Goal: Information Seeking & Learning: Learn about a topic

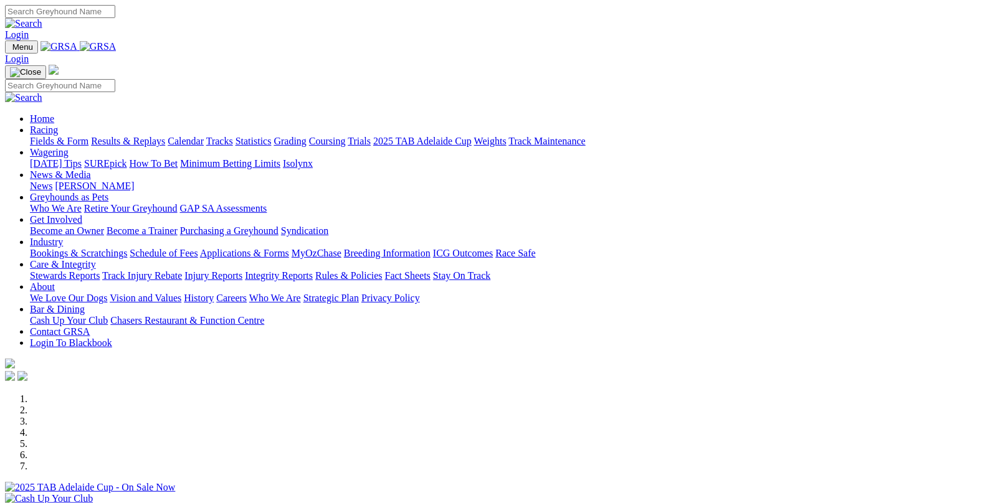
click at [52, 136] on link "Fields & Form" at bounding box center [59, 141] width 59 height 11
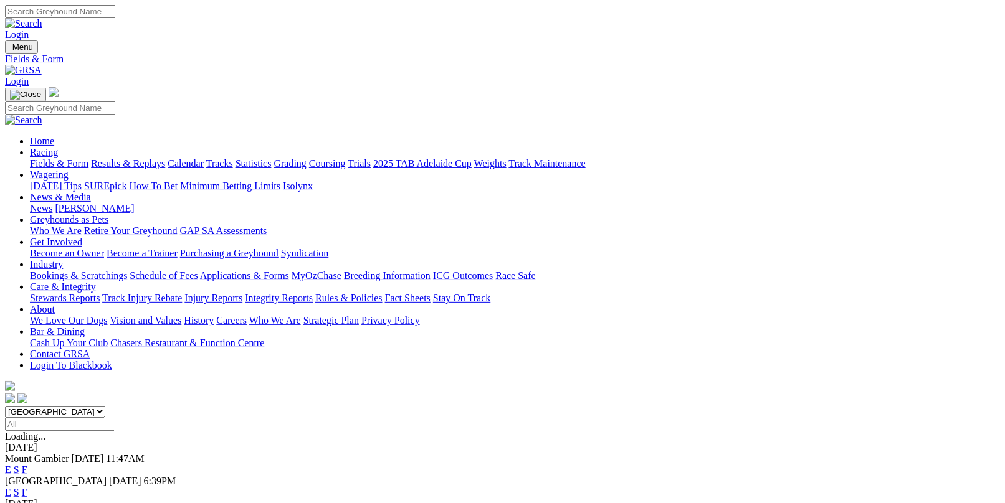
click at [27, 487] on link "F" at bounding box center [25, 492] width 6 height 11
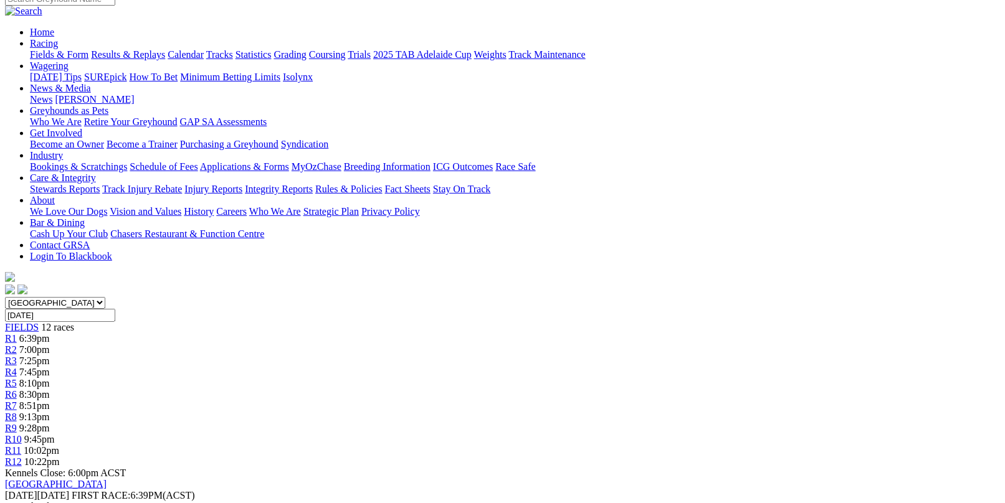
scroll to position [125, 0]
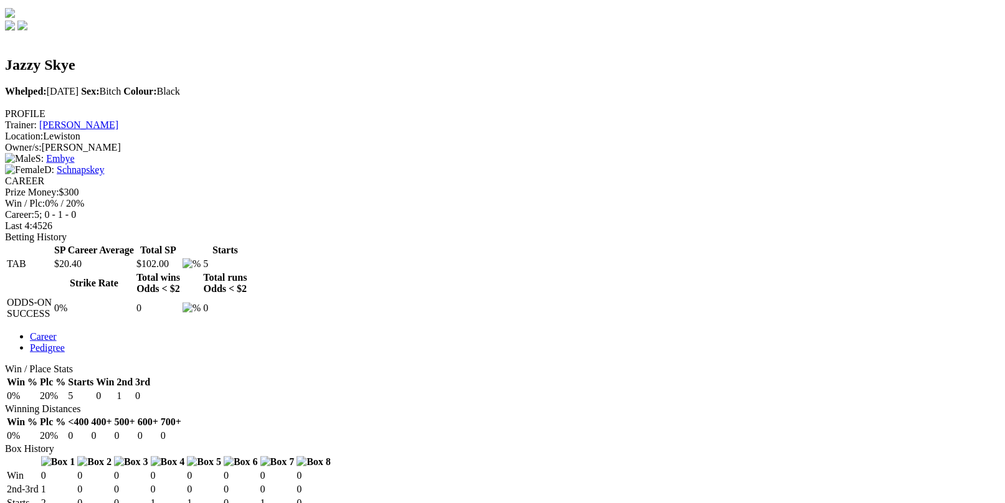
scroll to position [374, 0]
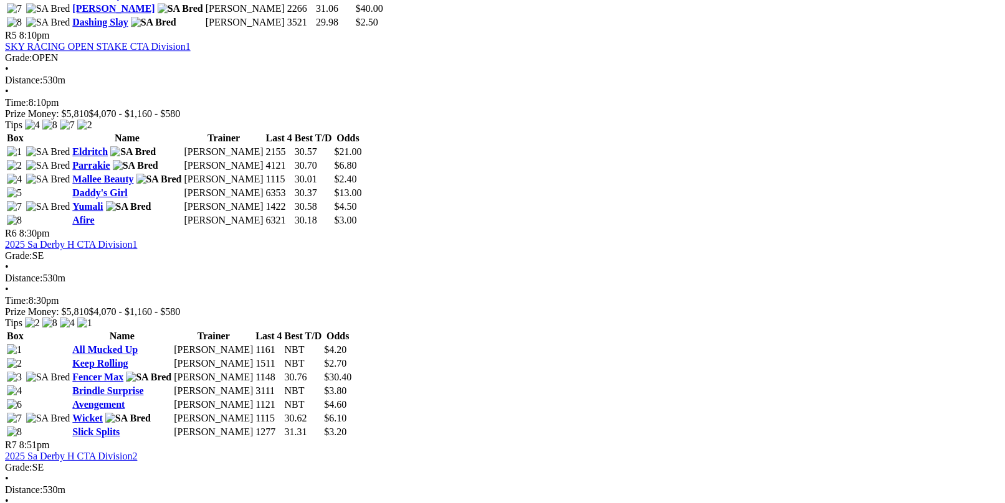
scroll to position [1495, 0]
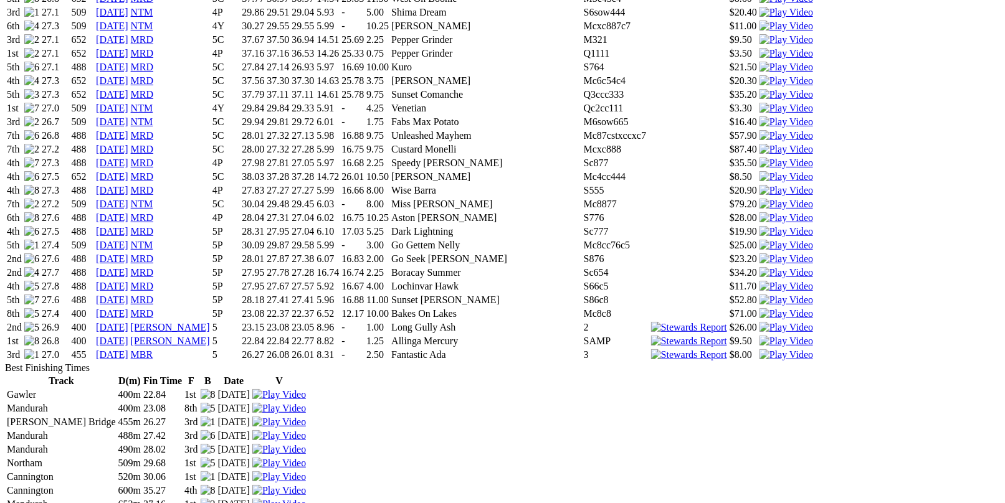
scroll to position [1869, 0]
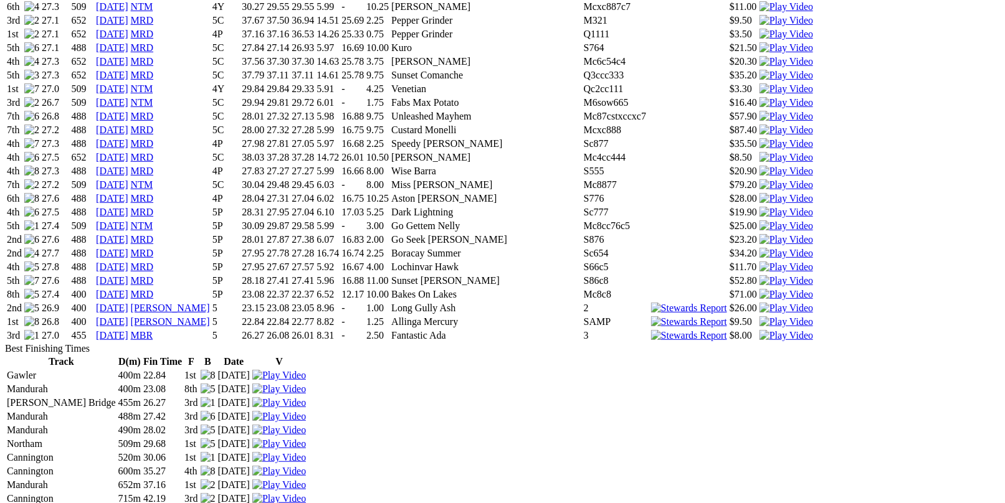
click at [760, 328] on img at bounding box center [787, 322] width 54 height 11
